Goal: Task Accomplishment & Management: Manage account settings

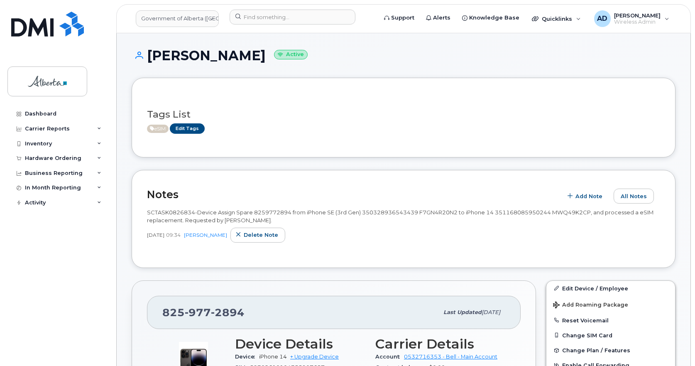
scroll to position [125, 0]
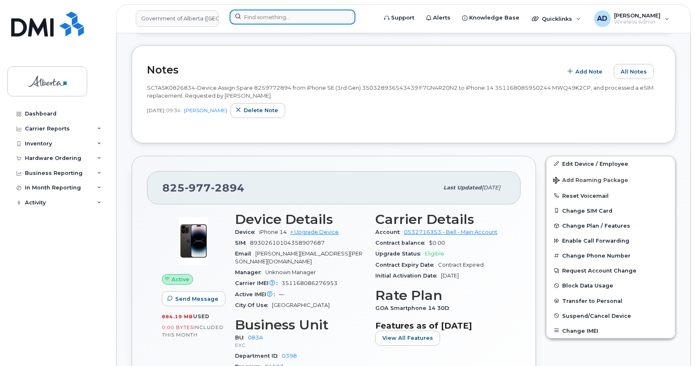
click at [267, 15] on input at bounding box center [293, 17] width 126 height 15
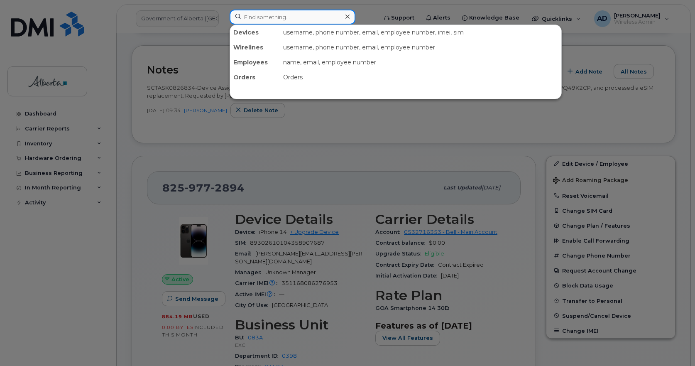
paste input "[PERSON_NAME]"
type input "[PERSON_NAME]"
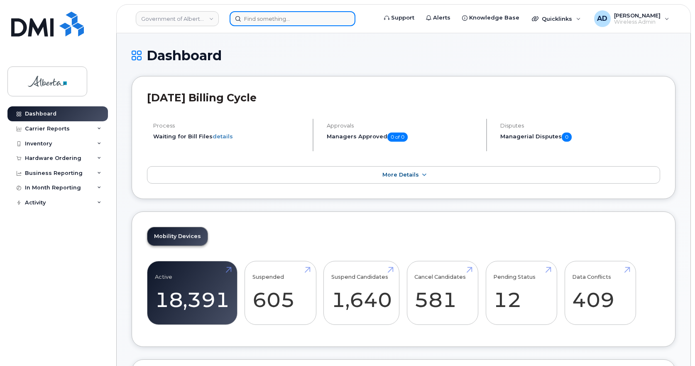
click at [283, 17] on input at bounding box center [293, 18] width 126 height 15
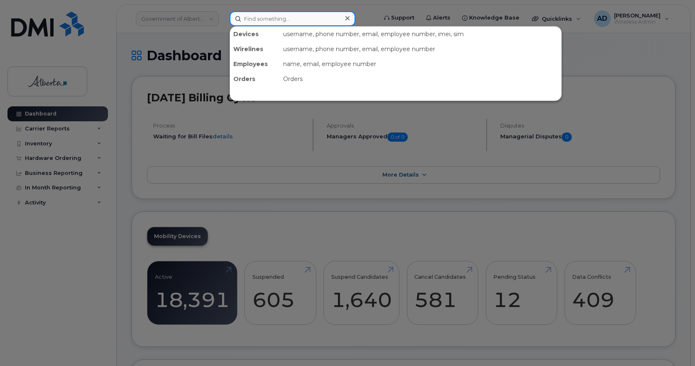
paste input "[PERSON_NAME]"
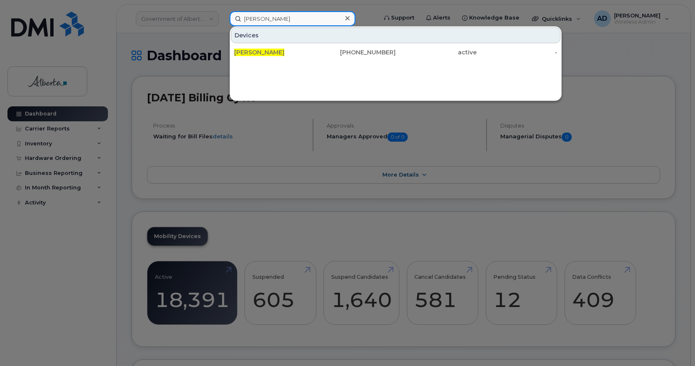
type input "[PERSON_NAME]"
click at [248, 51] on span "[PERSON_NAME]" at bounding box center [259, 52] width 50 height 7
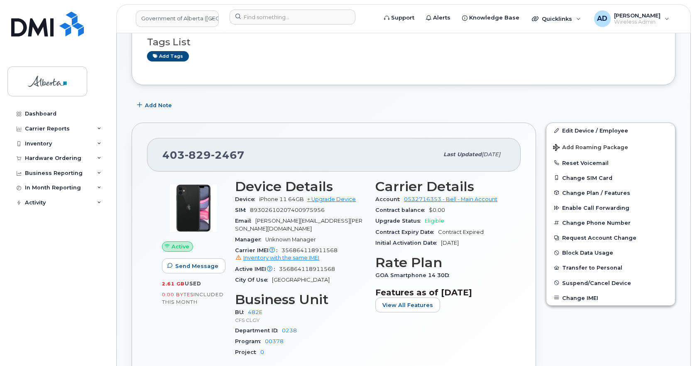
scroll to position [166, 0]
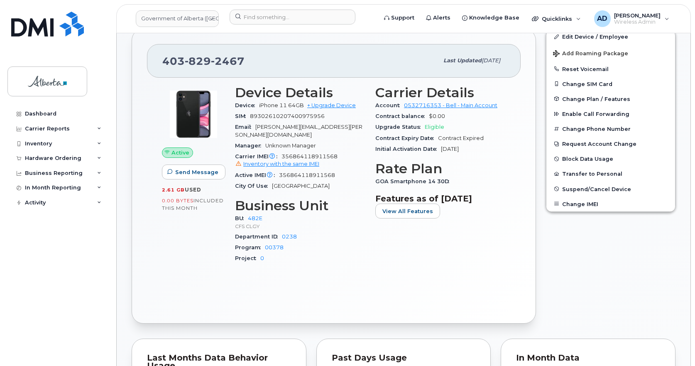
click at [314, 116] on span "89302610207400975956" at bounding box center [287, 116] width 75 height 6
copy span "89302610207400975956"
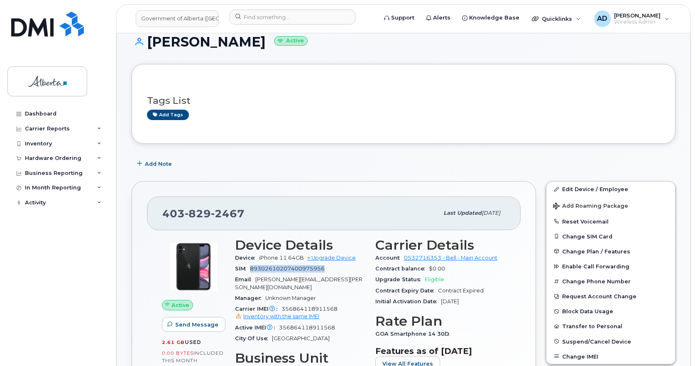
scroll to position [0, 0]
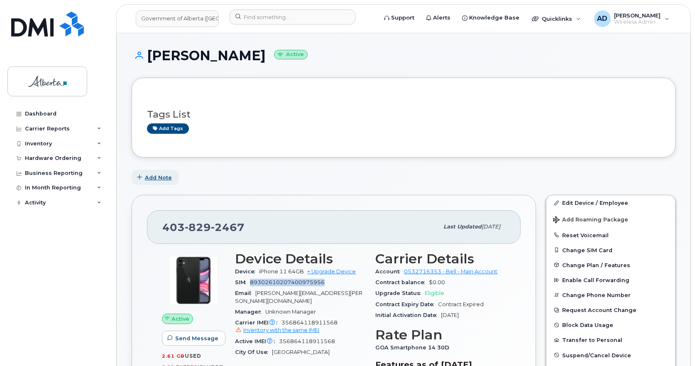
click at [154, 178] on span "Add Note" at bounding box center [158, 178] width 27 height 8
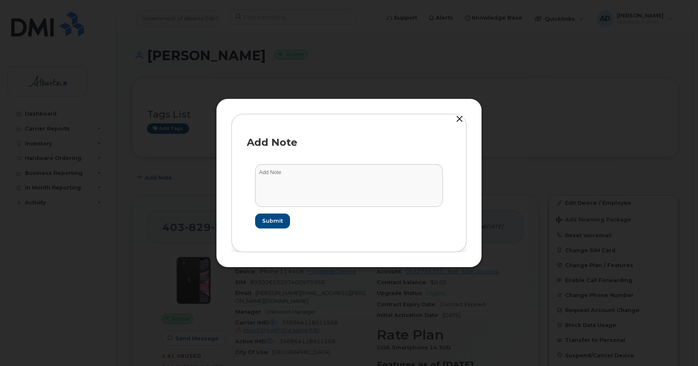
click at [308, 162] on form "Submit" at bounding box center [349, 196] width 204 height 81
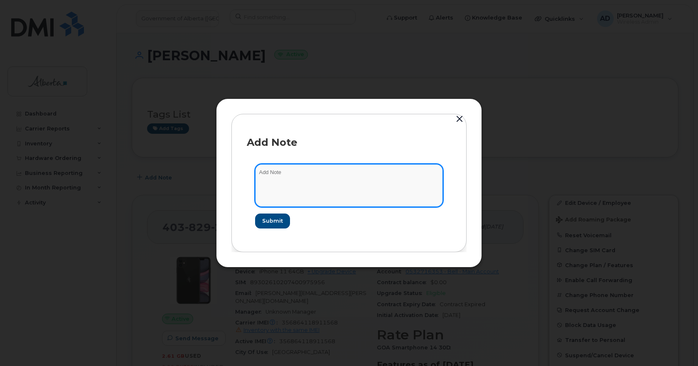
click at [303, 180] on textarea at bounding box center [349, 185] width 188 height 42
paste textarea "Device Reported as Lost INC – Added to negative file iPhone IMEI SN SIM transfe…"
drag, startPoint x: 405, startPoint y: 169, endPoint x: 438, endPoint y: 167, distance: 32.9
click at [405, 169] on textarea "Device Reported as Lost INC – Added to negative file iPhone IMEI SN SIM transfe…" at bounding box center [349, 185] width 188 height 42
click at [425, 171] on textarea "Device Reported as Lost INC – Added to negative file iPhone 11 IMEI SN SIM tran…" at bounding box center [349, 185] width 188 height 42
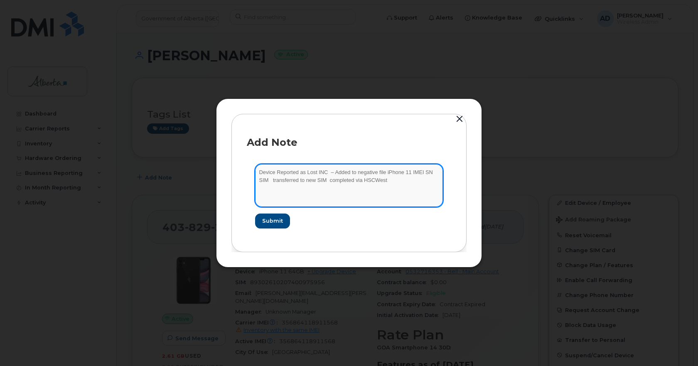
paste textarea "356864118911568"
click at [315, 179] on textarea "Device Reported as Lost INC – Added to negative file iPhone 11 IMEI 35686411891…" at bounding box center [349, 185] width 188 height 42
paste textarea "F4JG3F4RN72J"
click at [426, 179] on textarea "Device Reported as Lost INC – Added to negative file iPhone 11 IMEI 35686411891…" at bounding box center [349, 185] width 188 height 42
click at [424, 180] on textarea "Device Reported as Lost INC – Added to negative file iPhone 11 IMEI 35686411891…" at bounding box center [349, 185] width 188 height 42
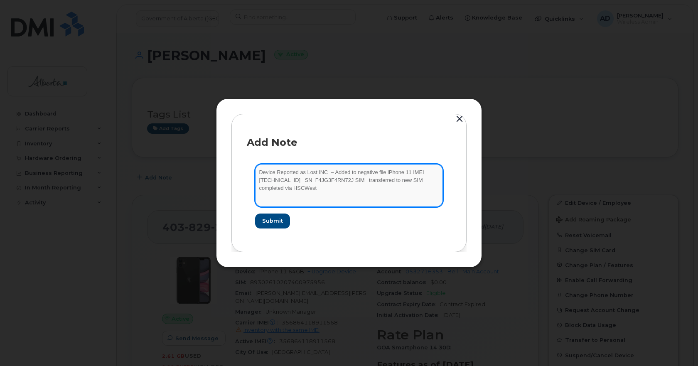
paste textarea "89302610104384739633"
click at [364, 181] on textarea "Device Reported as Lost INC – Added to negative file iPhone 11 IMEI 35686411891…" at bounding box center [349, 185] width 188 height 42
paste textarea "89302610207400975956"
click at [304, 178] on textarea "Device Reported as Lost INC – Added to negative file iPhone 11 IMEI 35686411891…" at bounding box center [349, 185] width 188 height 42
paste textarea "356864118798155"
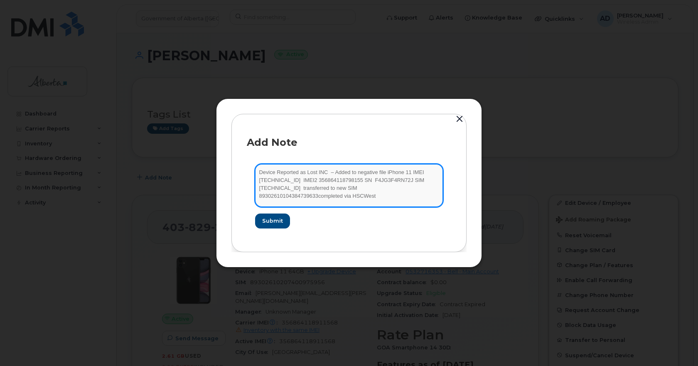
click at [323, 169] on textarea "Device Reported as Lost INC – Added to negative file iPhone 11 IMEI 35686411891…" at bounding box center [349, 185] width 188 height 42
paste textarea "1107527"
drag, startPoint x: 354, startPoint y: 194, endPoint x: 350, endPoint y: 169, distance: 25.7
click at [350, 169] on textarea "Device Reported as Lost INC1107527– Added to negative file iPhone 11 IMEI 35686…" at bounding box center [349, 185] width 188 height 42
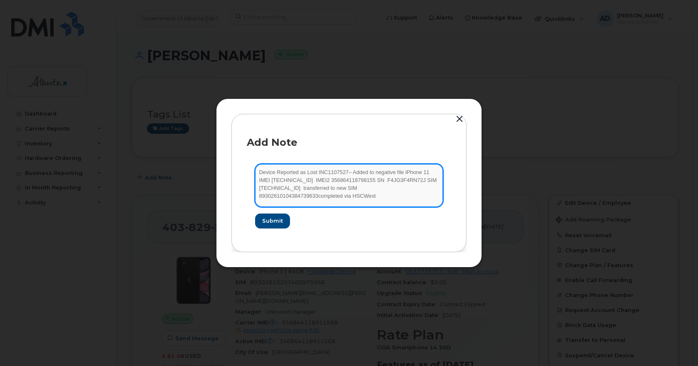
click at [361, 198] on textarea "Device Reported as Lost INC1107527– Added to negative file iPhone 11 IMEI 35686…" at bounding box center [349, 185] width 188 height 42
drag, startPoint x: 352, startPoint y: 189, endPoint x: 242, endPoint y: 163, distance: 112.7
click at [242, 163] on div "Add Note Device Reported as Lost INC1107527– Added to negative file iPhone 11 I…" at bounding box center [348, 183] width 235 height 138
click at [375, 187] on textarea "Device Reported as Lost INC1107527– Added to negative file iPhone 11 IMEI 35686…" at bounding box center [349, 185] width 188 height 42
drag, startPoint x: 287, startPoint y: 185, endPoint x: 224, endPoint y: 166, distance: 65.6
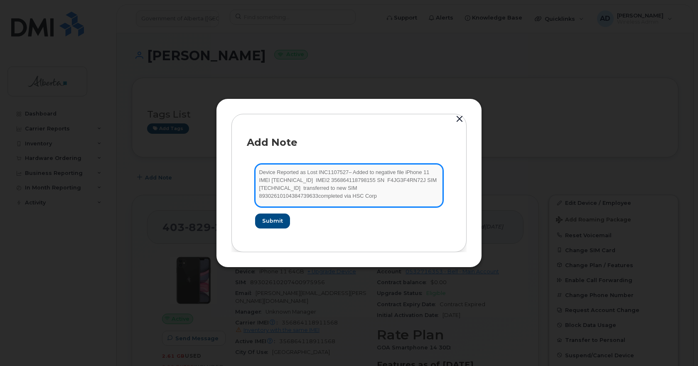
click at [224, 166] on div "Add Note Device Reported as Lost INC1107527– Added to negative file iPhone 11 I…" at bounding box center [349, 182] width 266 height 169
type textarea "Device Reported as Lost INC1107527– Added to negative file iPhone 11 IMEI 35686…"
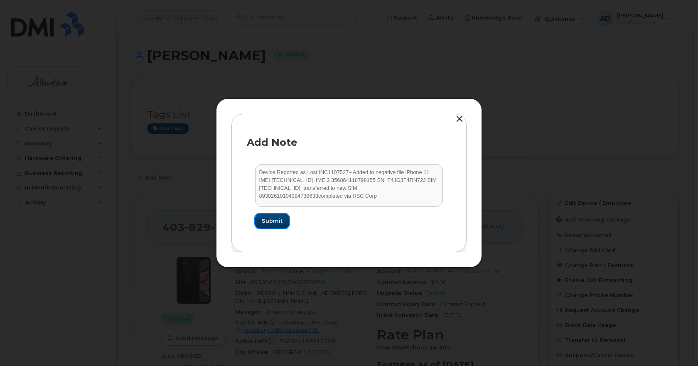
click at [277, 218] on span "Submit" at bounding box center [272, 221] width 21 height 8
